Goal: Task Accomplishment & Management: Use online tool/utility

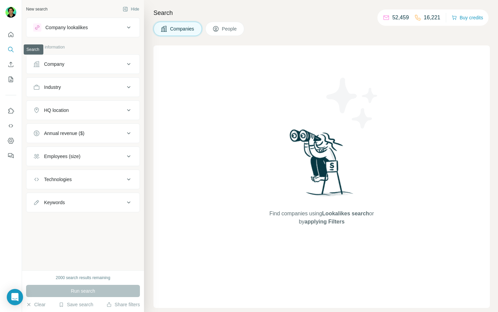
click at [9, 37] on icon "Quick start" at bounding box center [10, 34] width 7 height 7
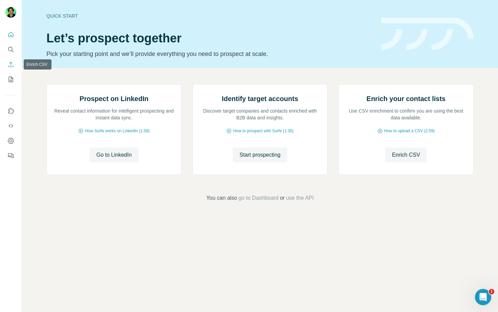
click at [9, 60] on button "Enrich CSV" at bounding box center [10, 64] width 11 height 12
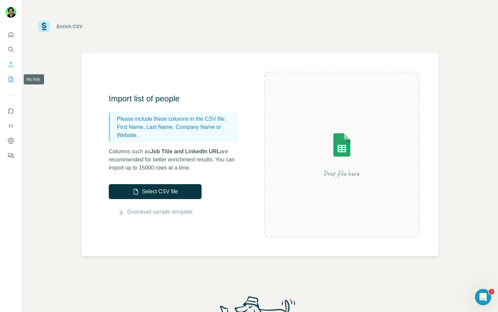
click at [9, 80] on icon "My lists" at bounding box center [11, 79] width 4 height 5
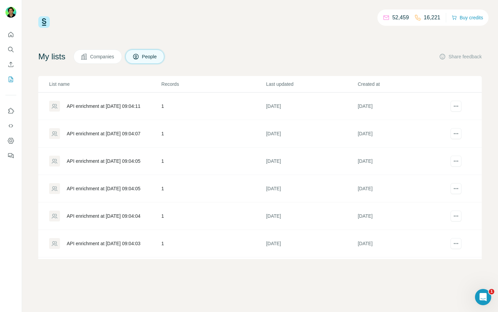
click at [105, 57] on span "Companies" at bounding box center [102, 56] width 25 height 7
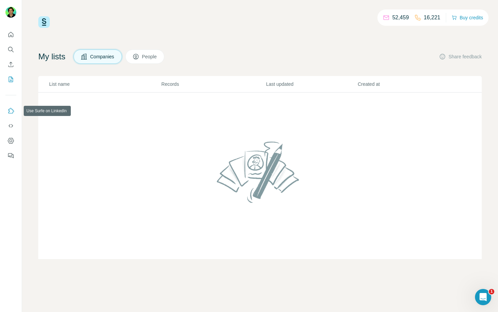
click at [8, 111] on icon "Use Surfe on LinkedIn" at bounding box center [10, 110] width 7 height 7
click at [9, 33] on icon "Quick start" at bounding box center [10, 34] width 7 height 7
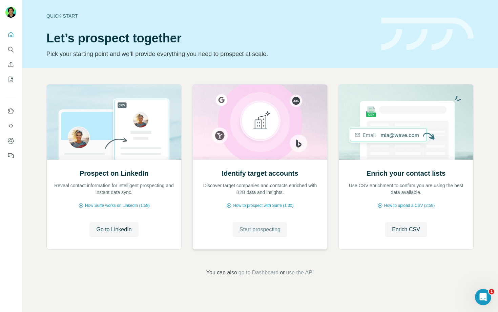
click at [276, 230] on span "Start prospecting" at bounding box center [259, 229] width 41 height 8
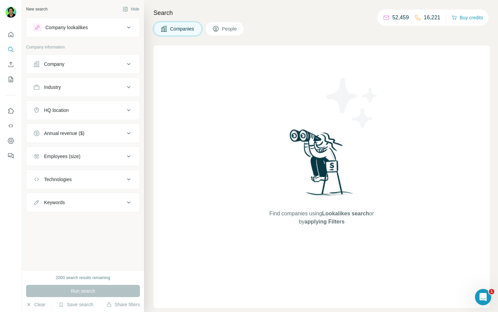
click at [73, 62] on div "Company" at bounding box center [78, 64] width 91 height 7
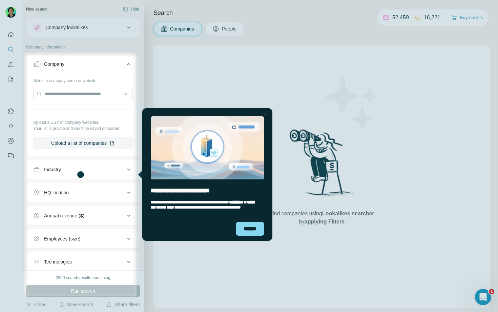
click at [107, 67] on button "Company" at bounding box center [82, 65] width 113 height 19
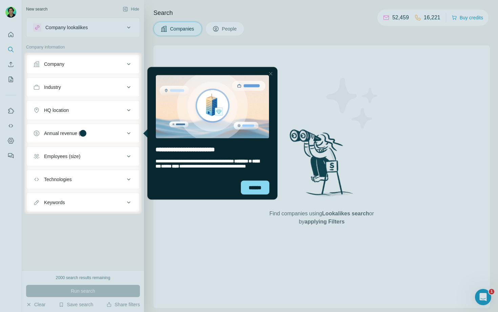
click at [108, 69] on button "Company" at bounding box center [82, 64] width 113 height 16
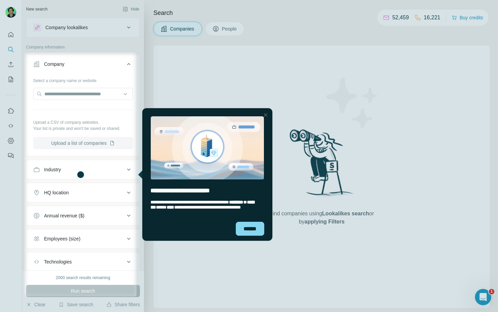
click at [80, 140] on button "Upload a list of companies" at bounding box center [83, 143] width 100 height 12
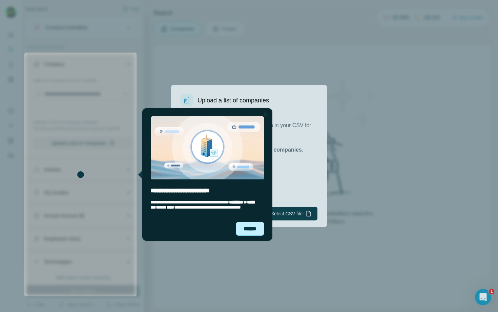
click at [256, 230] on div "******" at bounding box center [250, 229] width 28 height 14
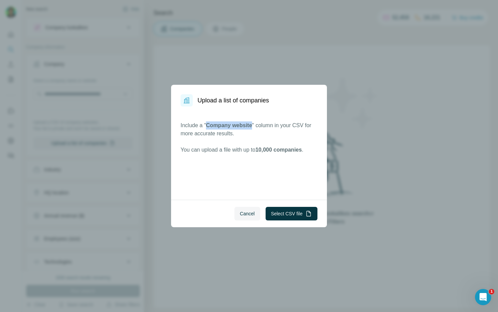
drag, startPoint x: 208, startPoint y: 124, endPoint x: 253, endPoint y: 123, distance: 45.7
click at [252, 123] on span "Company website" at bounding box center [229, 125] width 46 height 6
click at [292, 214] on button "Select CSV file" at bounding box center [292, 214] width 52 height 14
click at [271, 165] on div "Include a " Company website " column in your CSV for more accurate results. You…" at bounding box center [249, 152] width 156 height 93
click at [380, 83] on div "Upload a list of companies Include a " Company website " column in your CSV for…" at bounding box center [249, 156] width 498 height 312
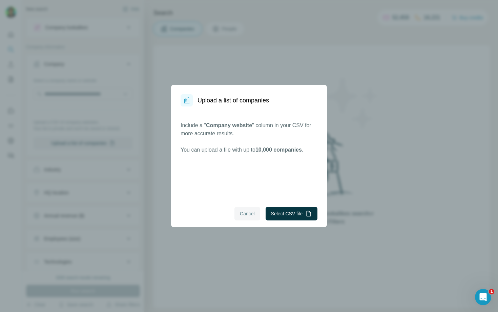
click at [251, 215] on span "Cancel" at bounding box center [247, 213] width 15 height 7
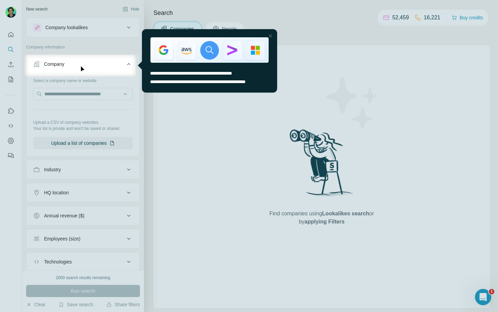
click at [279, 139] on div at bounding box center [249, 194] width 498 height 235
click at [271, 35] on div at bounding box center [270, 36] width 8 height 8
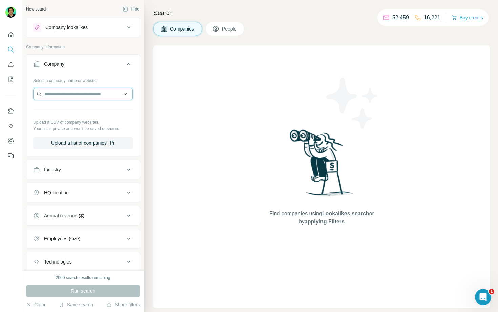
click at [105, 94] on input "text" at bounding box center [83, 94] width 100 height 12
click at [196, 86] on div "Find companies using Lookalikes search or by applying Filters" at bounding box center [321, 176] width 336 height 262
